Goal: Communication & Community: Participate in discussion

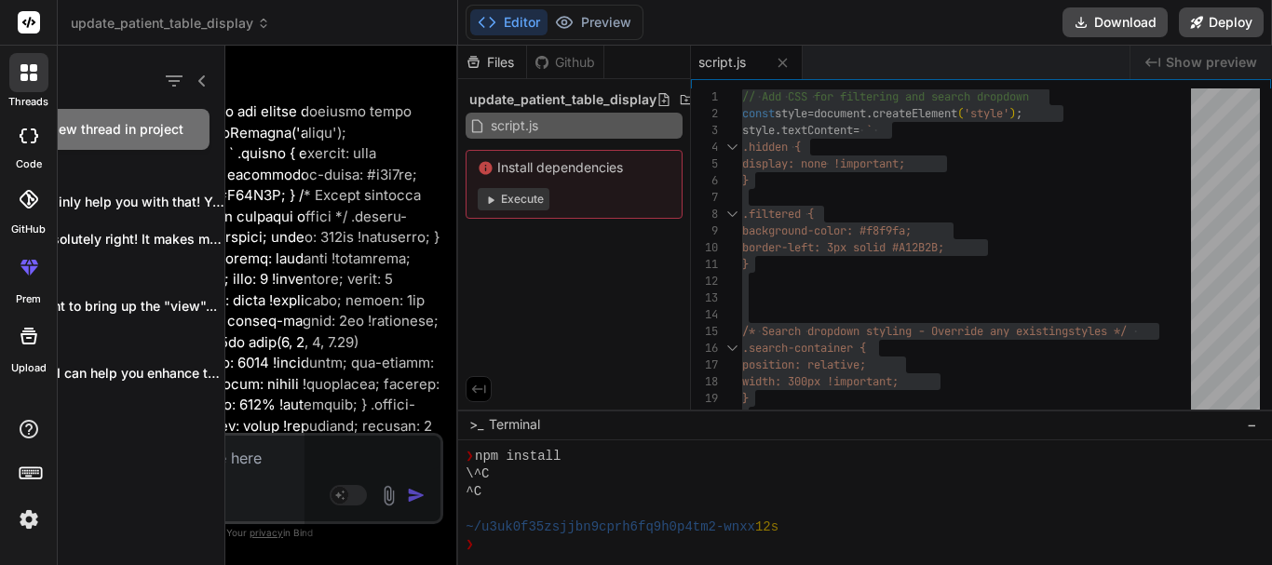
scroll to position [124, 0]
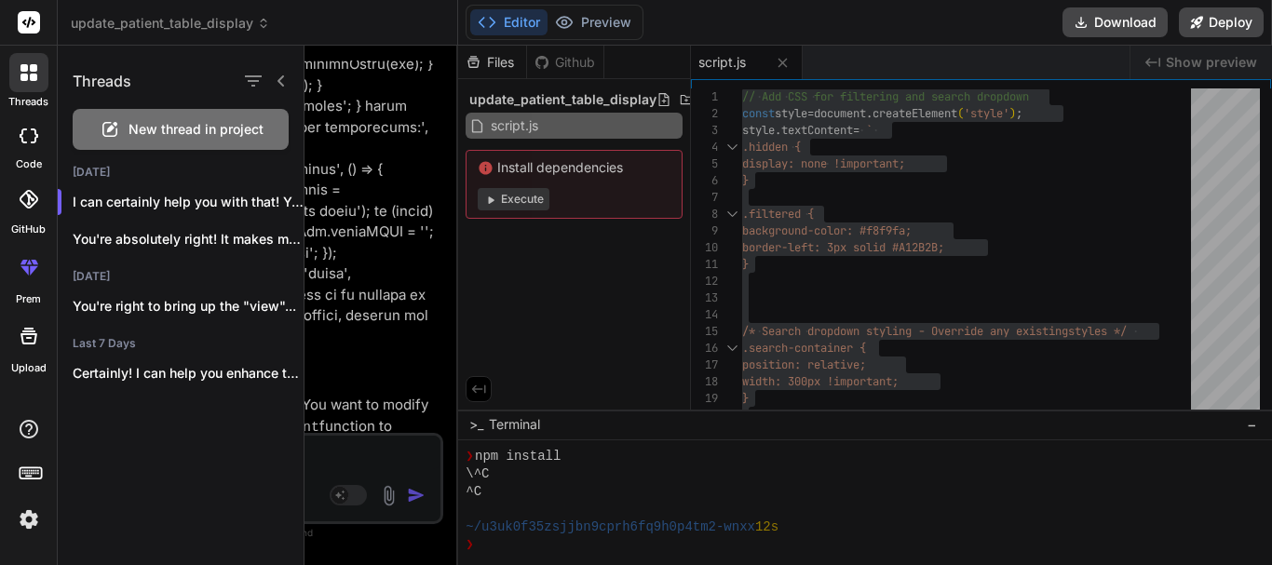
click at [200, 129] on span "New thread in project" at bounding box center [195, 129] width 135 height 19
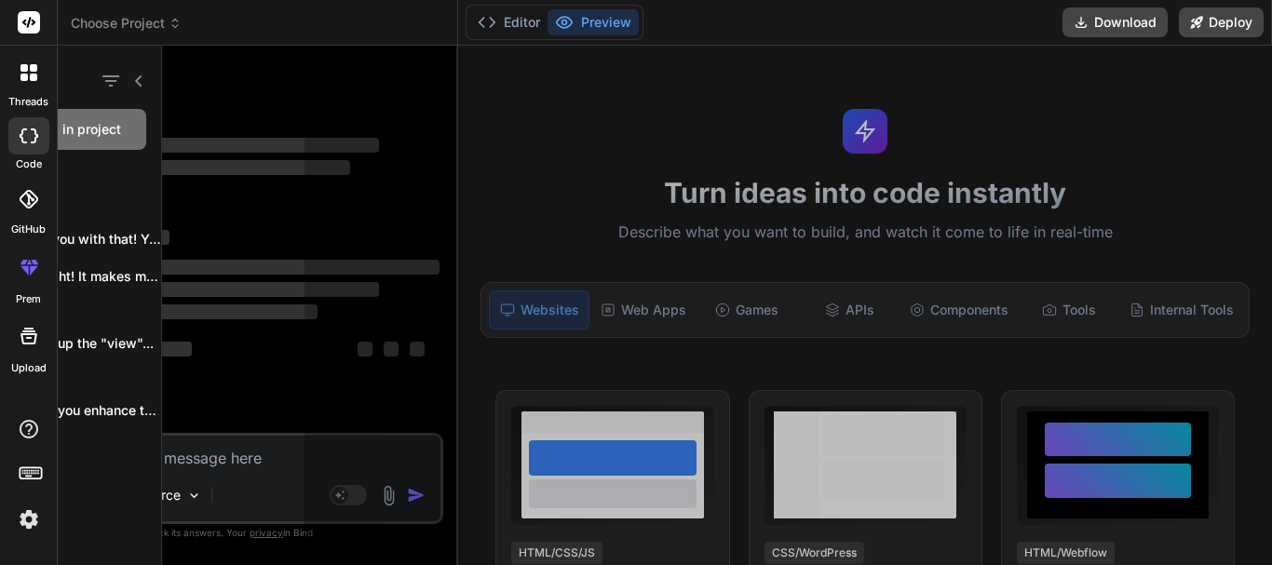
scroll to position [0, 0]
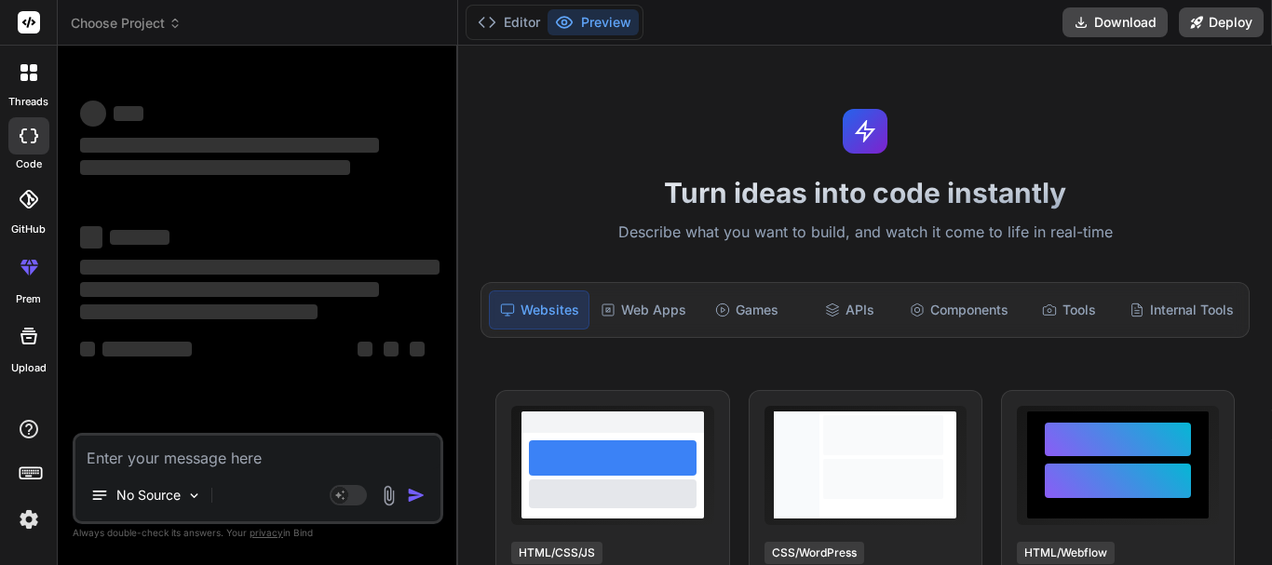
click at [267, 456] on textarea at bounding box center [257, 453] width 365 height 34
type textarea "x"
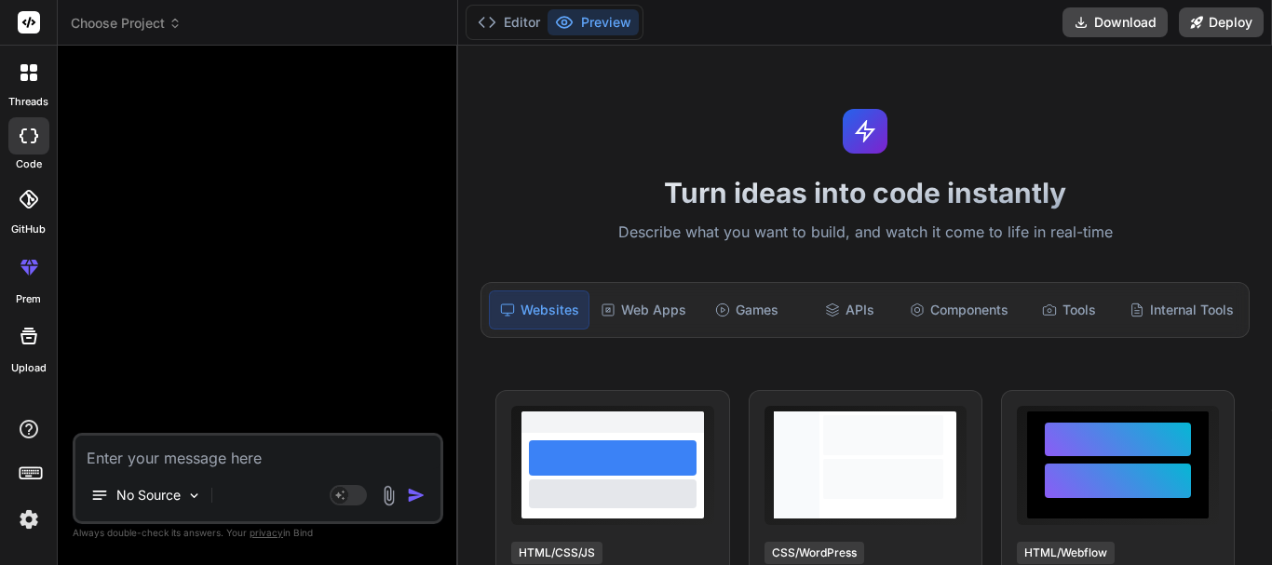
click at [211, 452] on textarea at bounding box center [257, 453] width 365 height 34
paste textarea "<div class="sub-locations"> contents goes here </div> in the css by default I w…"
type textarea "<div class="sub-locations"> contents goes here </div> in the css by default I w…"
type textarea "x"
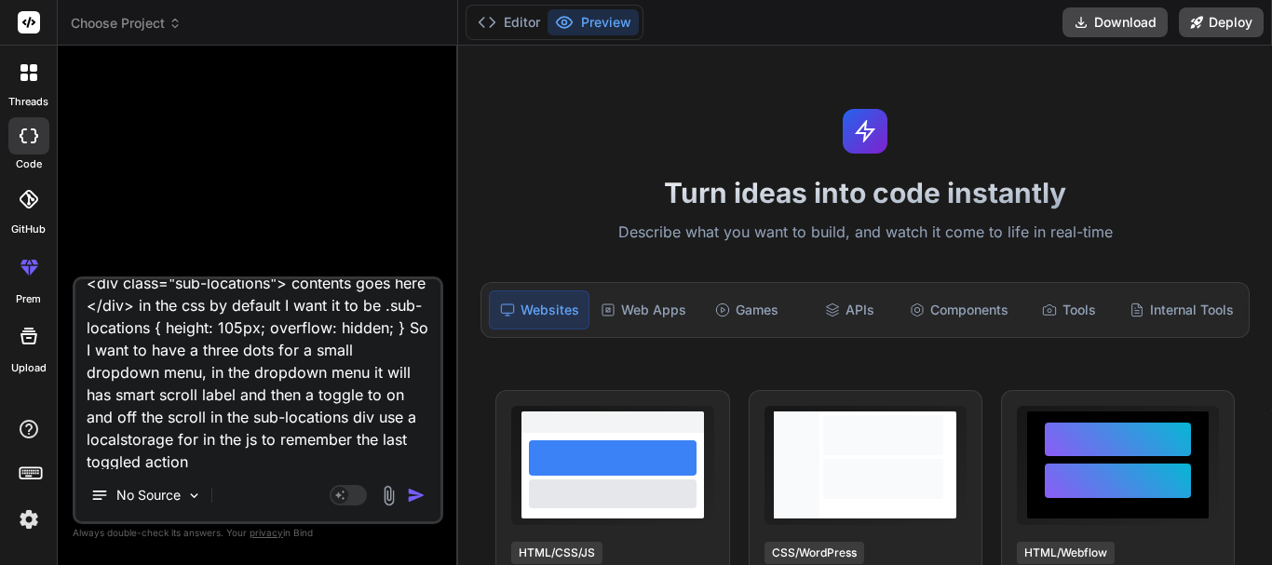
scroll to position [22, 0]
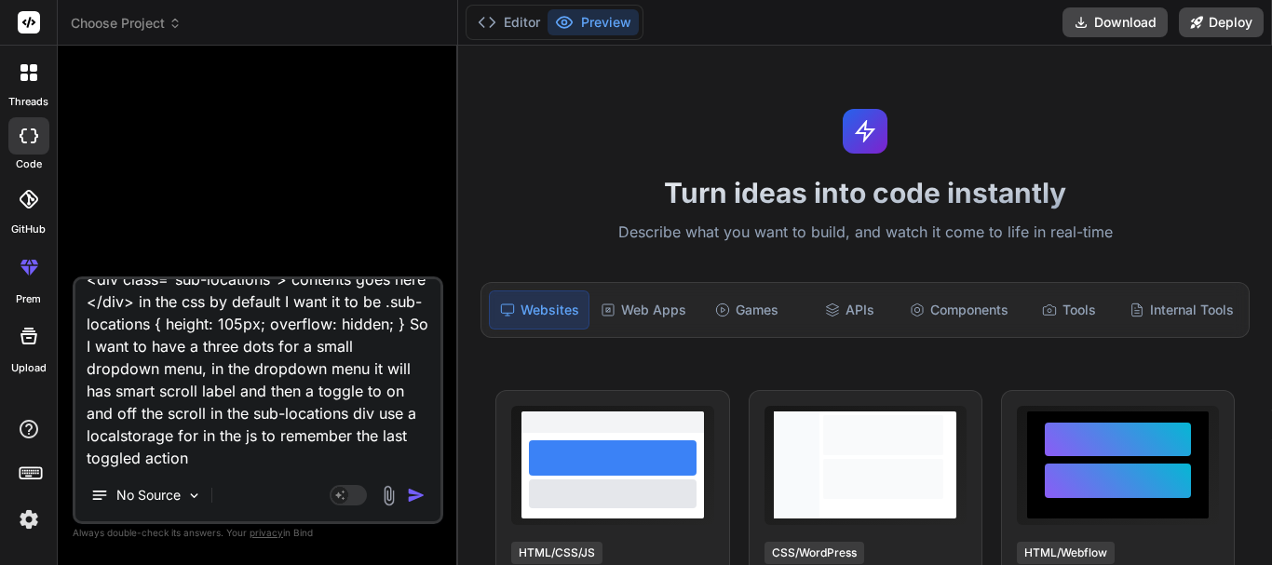
type textarea "<div class="sub-locations"> contents goes here </div> in the css by default I w…"
click at [415, 499] on img "button" at bounding box center [416, 495] width 19 height 19
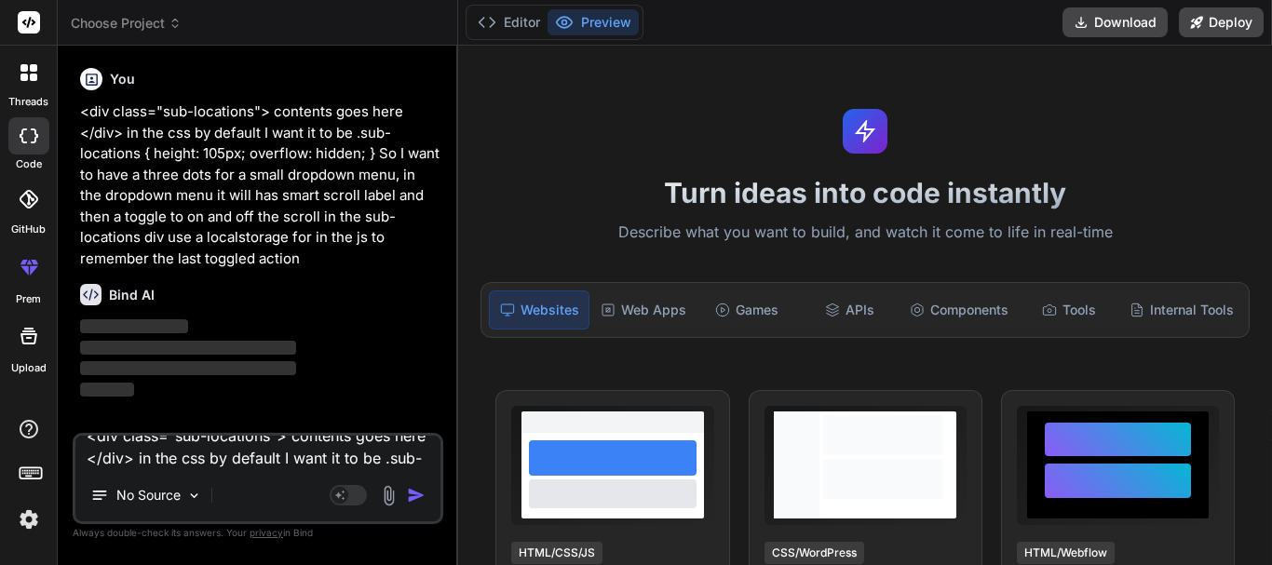
scroll to position [0, 0]
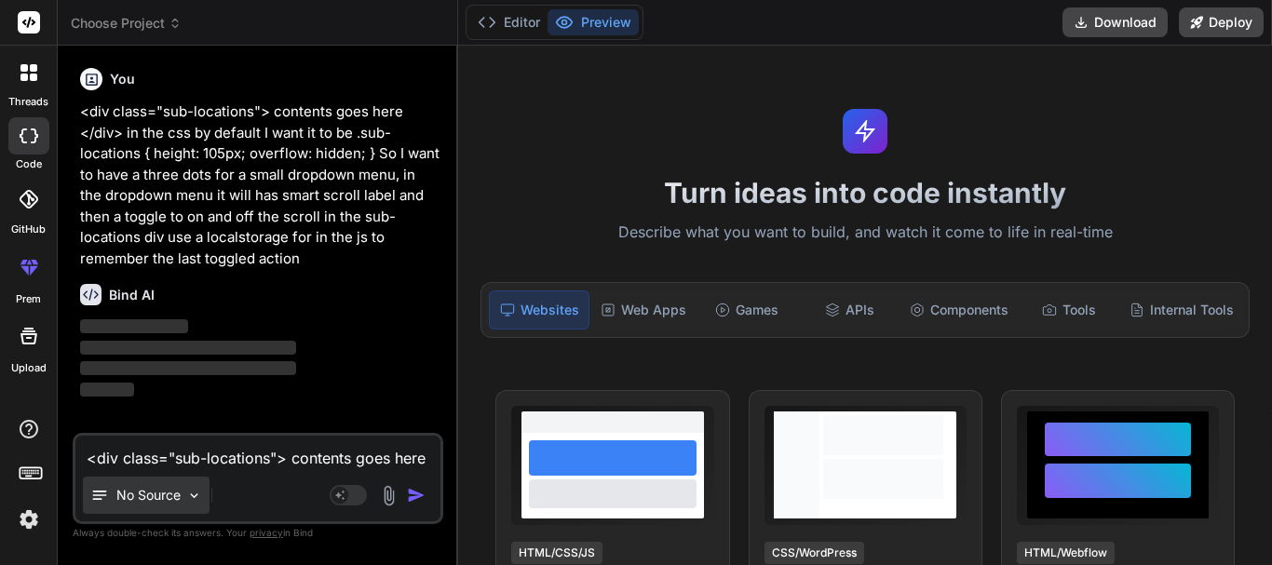
click at [190, 492] on img at bounding box center [194, 496] width 16 height 16
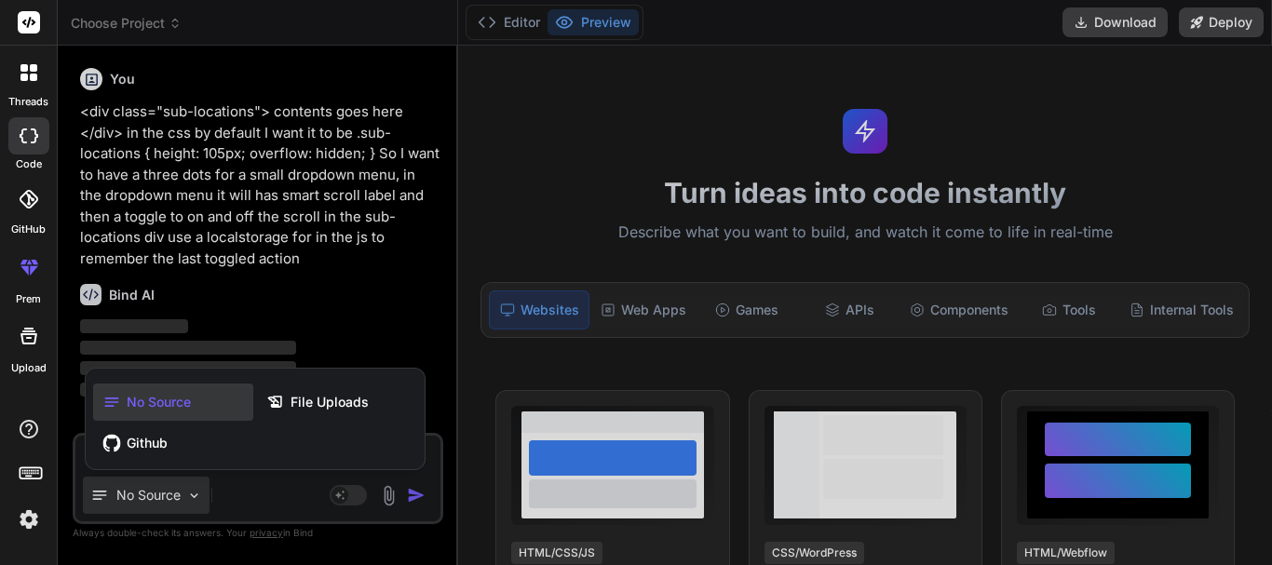
click at [364, 305] on div at bounding box center [636, 282] width 1272 height 565
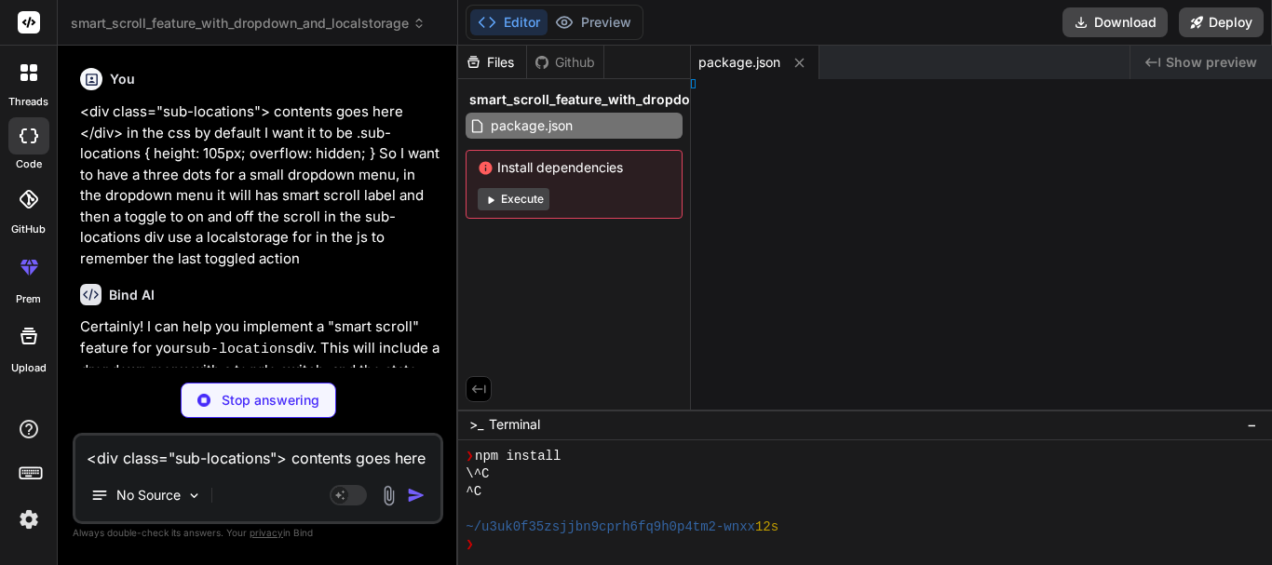
type textarea "x"
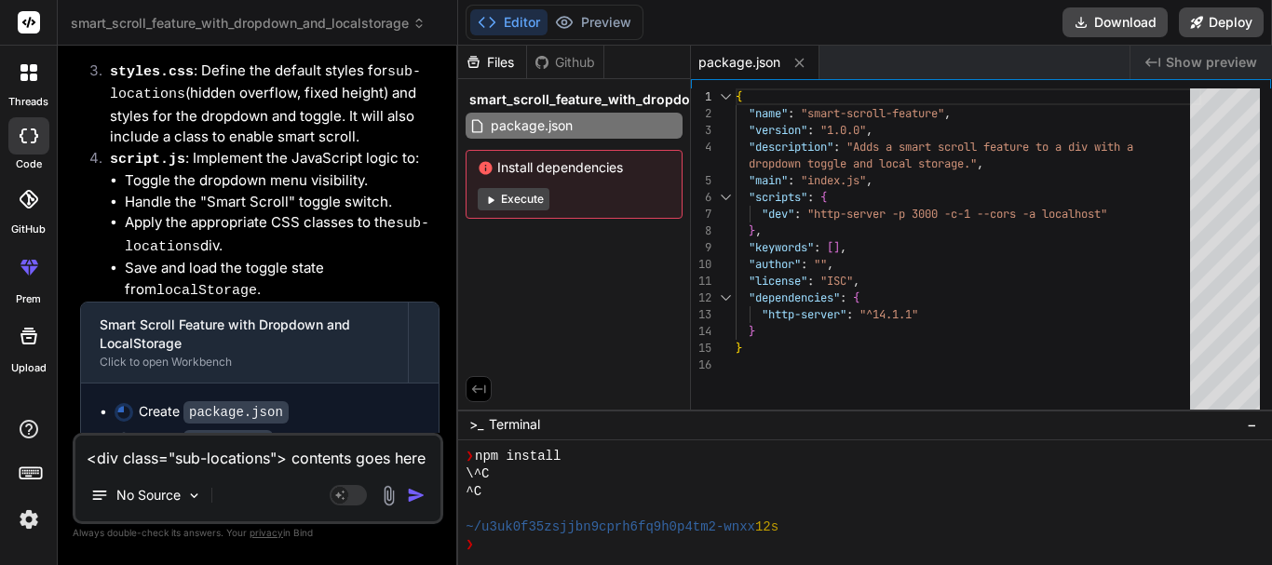
scroll to position [692, 0]
